Goal: Book appointment/travel/reservation

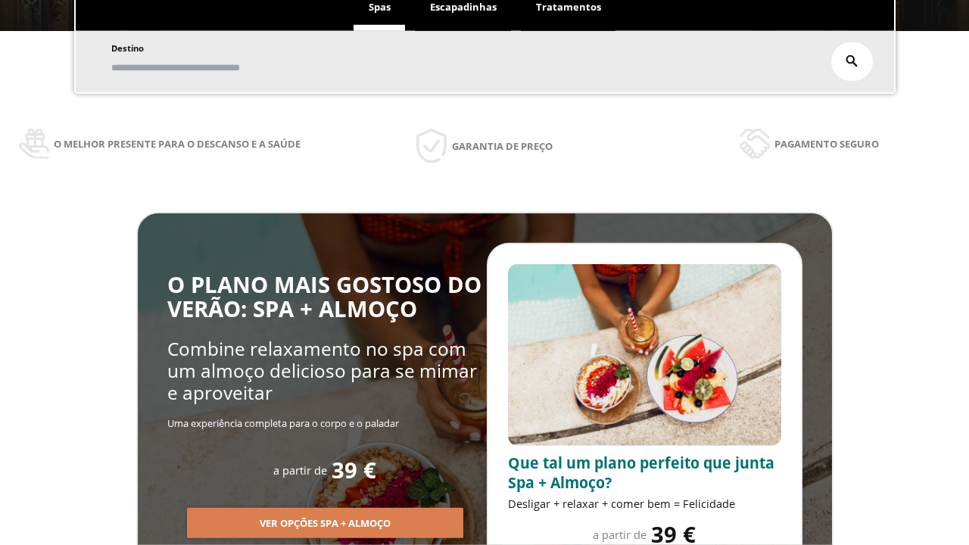
click at [463, 8] on span "Escapadinhas" at bounding box center [463, 7] width 67 height 14
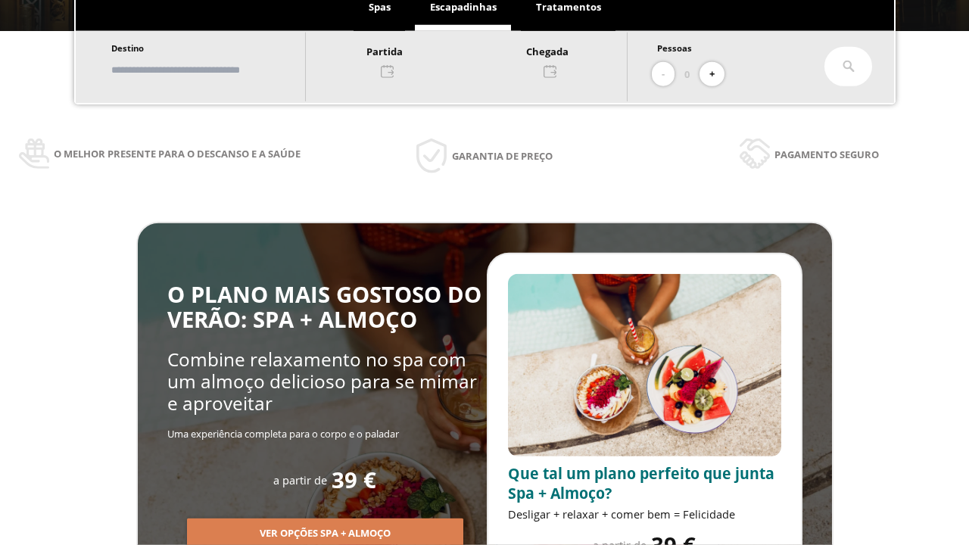
click at [214, 70] on input "text" at bounding box center [201, 70] width 189 height 27
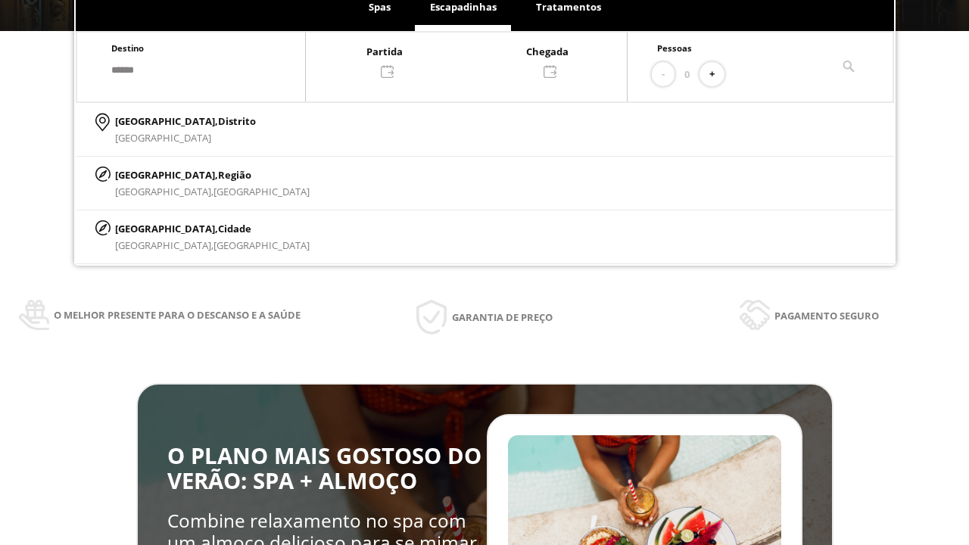
type input "******"
click at [151, 228] on p "[GEOGRAPHIC_DATA], Cidade" at bounding box center [212, 228] width 195 height 17
click at [482, 60] on div at bounding box center [466, 60] width 321 height 36
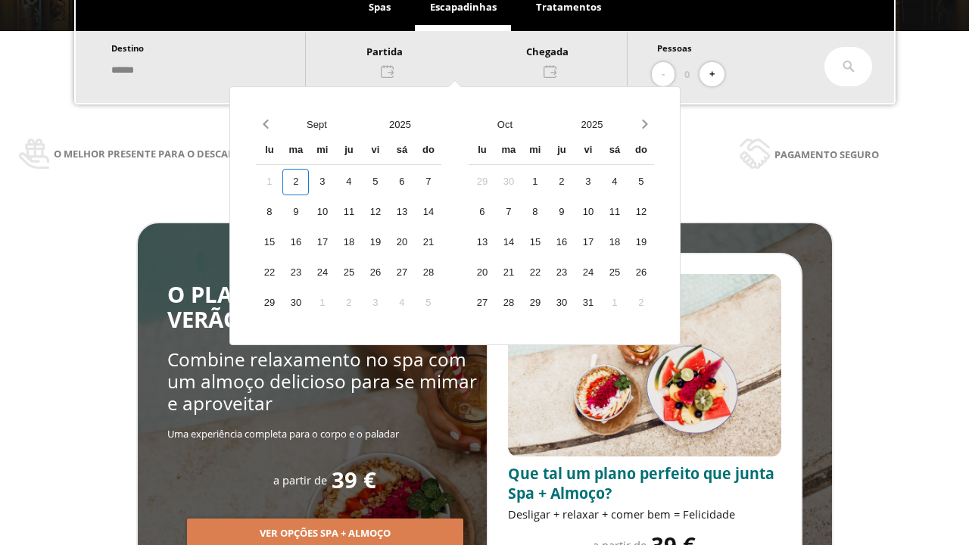
click at [362, 182] on div "4" at bounding box center [348, 182] width 27 height 27
click at [388, 182] on div "5" at bounding box center [375, 182] width 27 height 27
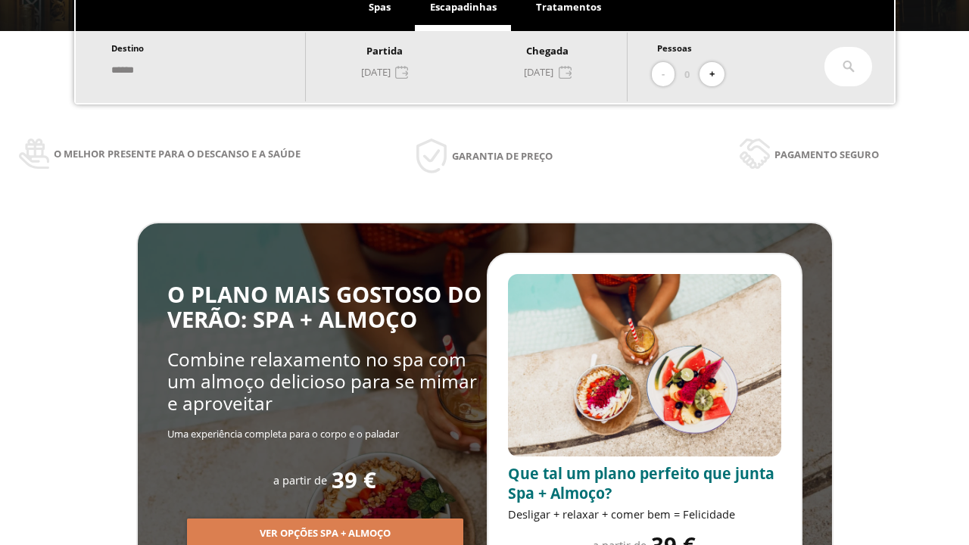
click at [717, 74] on button "+" at bounding box center [712, 74] width 25 height 25
click at [849, 67] on icon at bounding box center [849, 67] width 12 height 12
